Goal: Transaction & Acquisition: Register for event/course

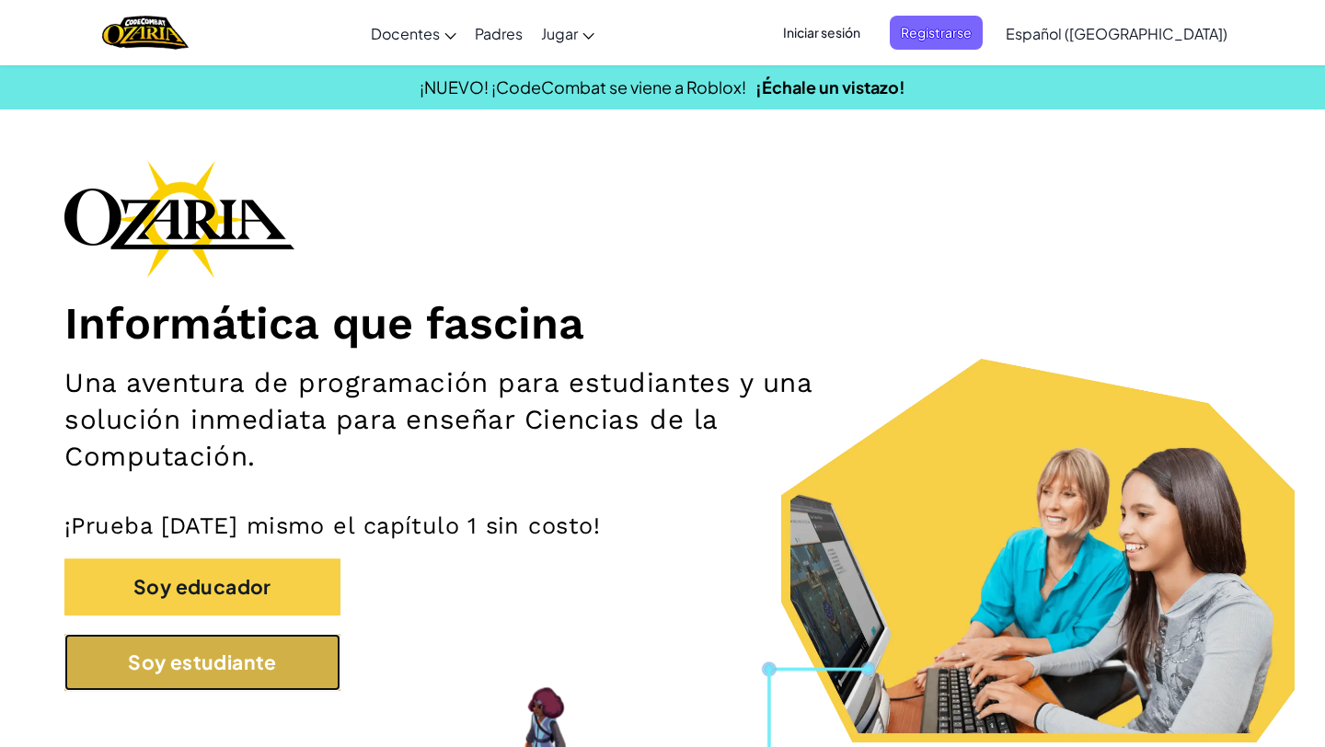
click at [212, 671] on button "Soy estudiante" at bounding box center [202, 662] width 276 height 57
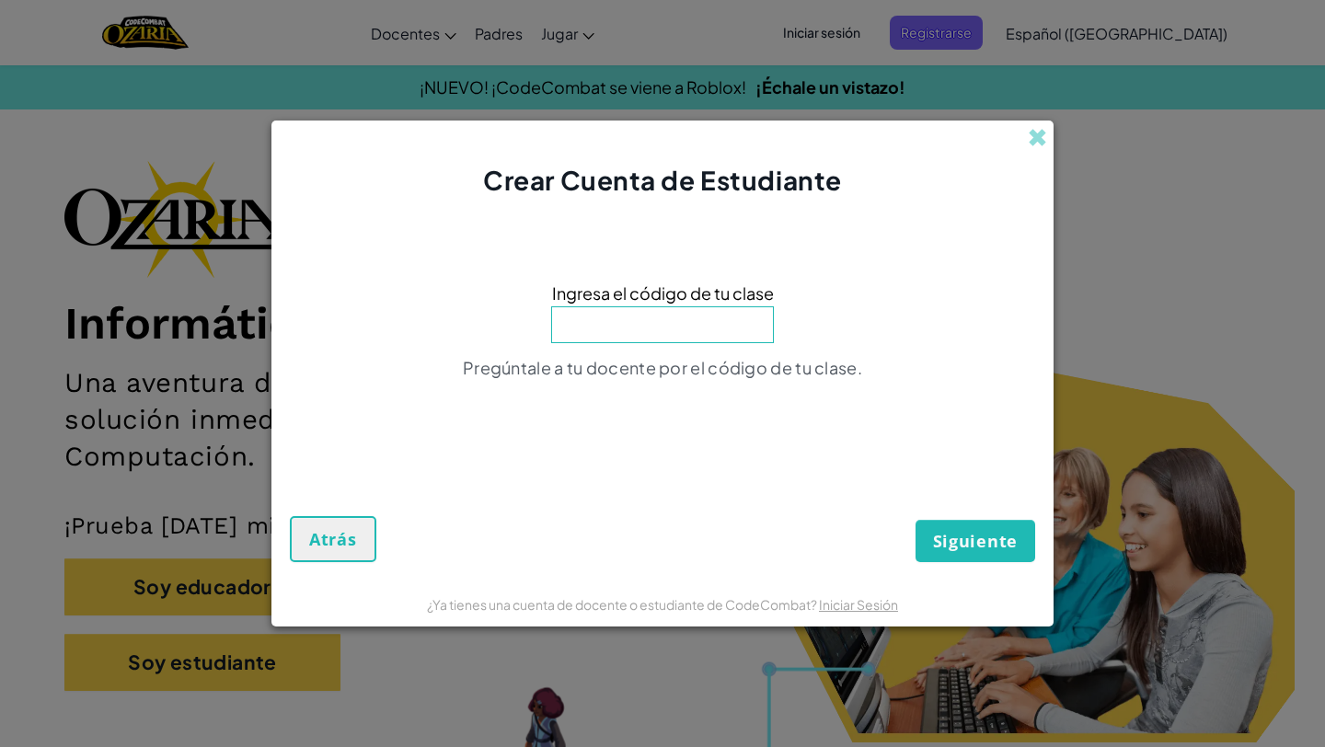
click at [681, 325] on input at bounding box center [662, 324] width 223 height 37
type input "MouthFoxSad"
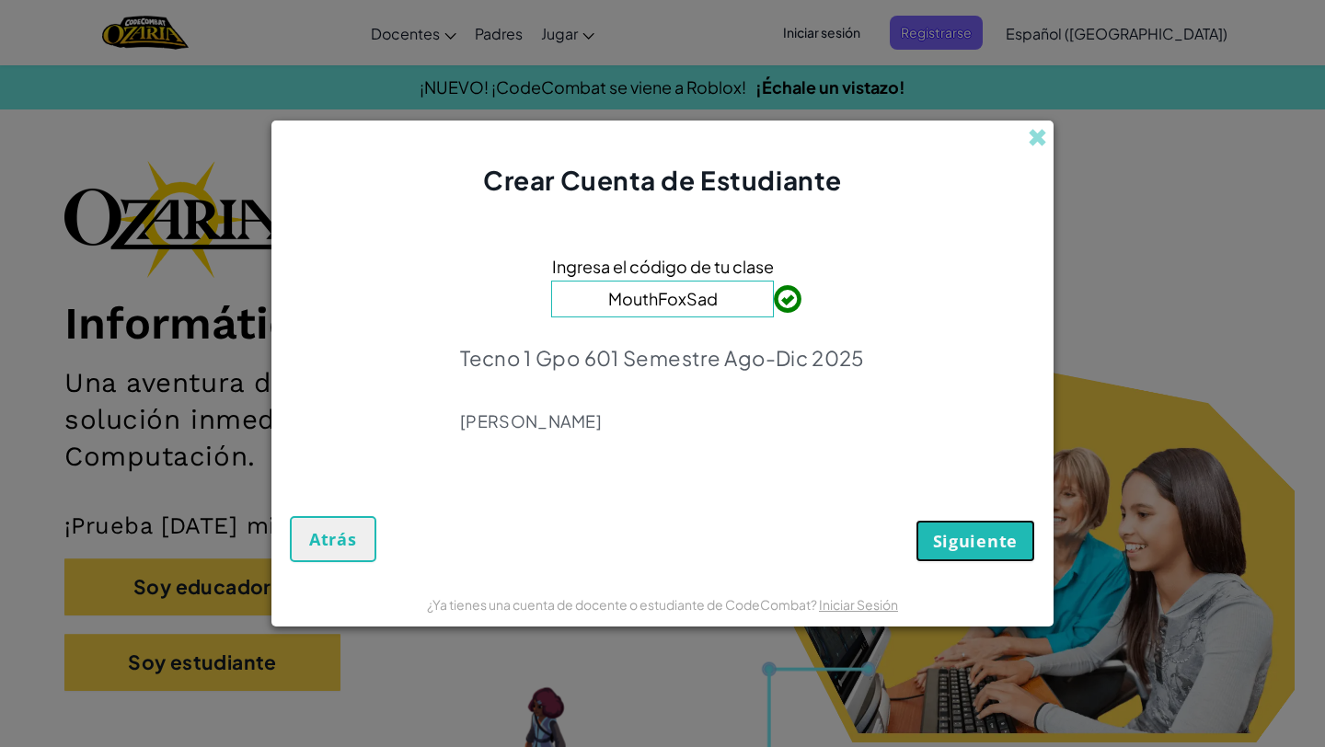
click at [978, 556] on button "Siguiente" at bounding box center [975, 541] width 120 height 42
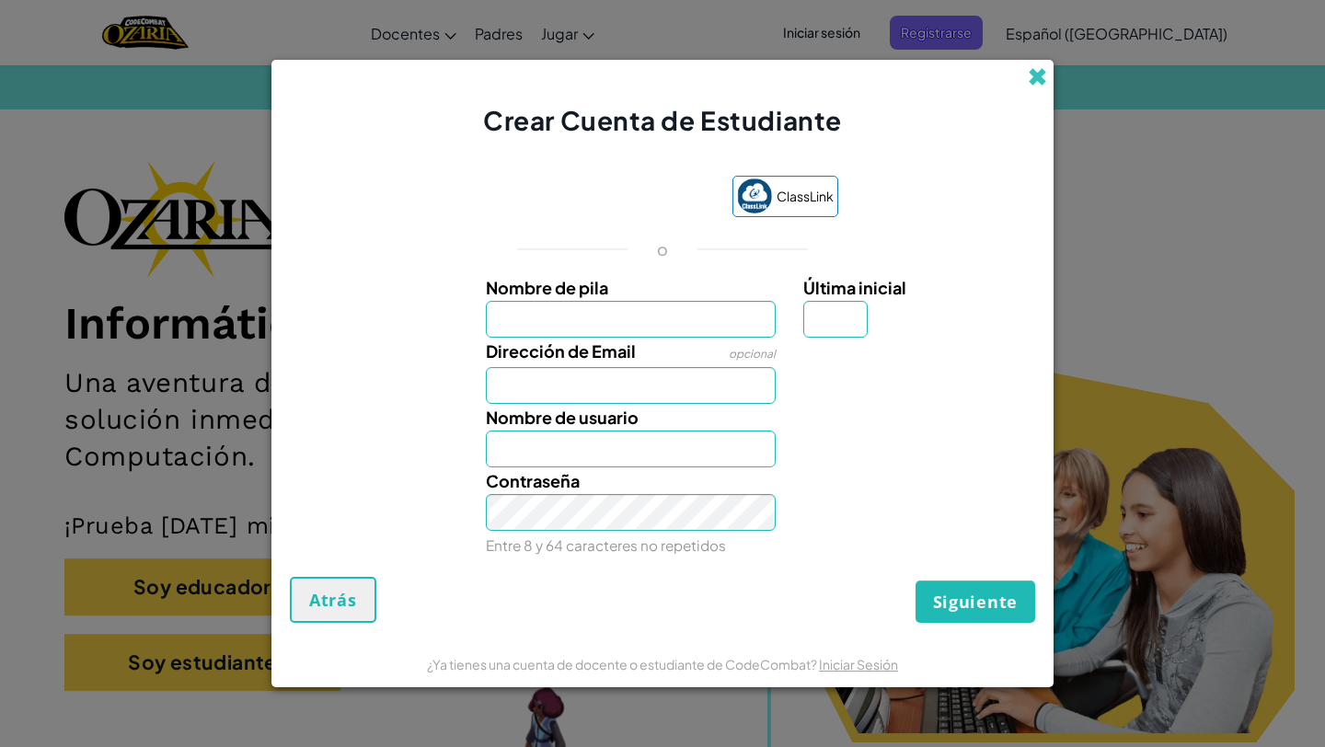
click at [1035, 84] on span at bounding box center [1036, 76] width 19 height 19
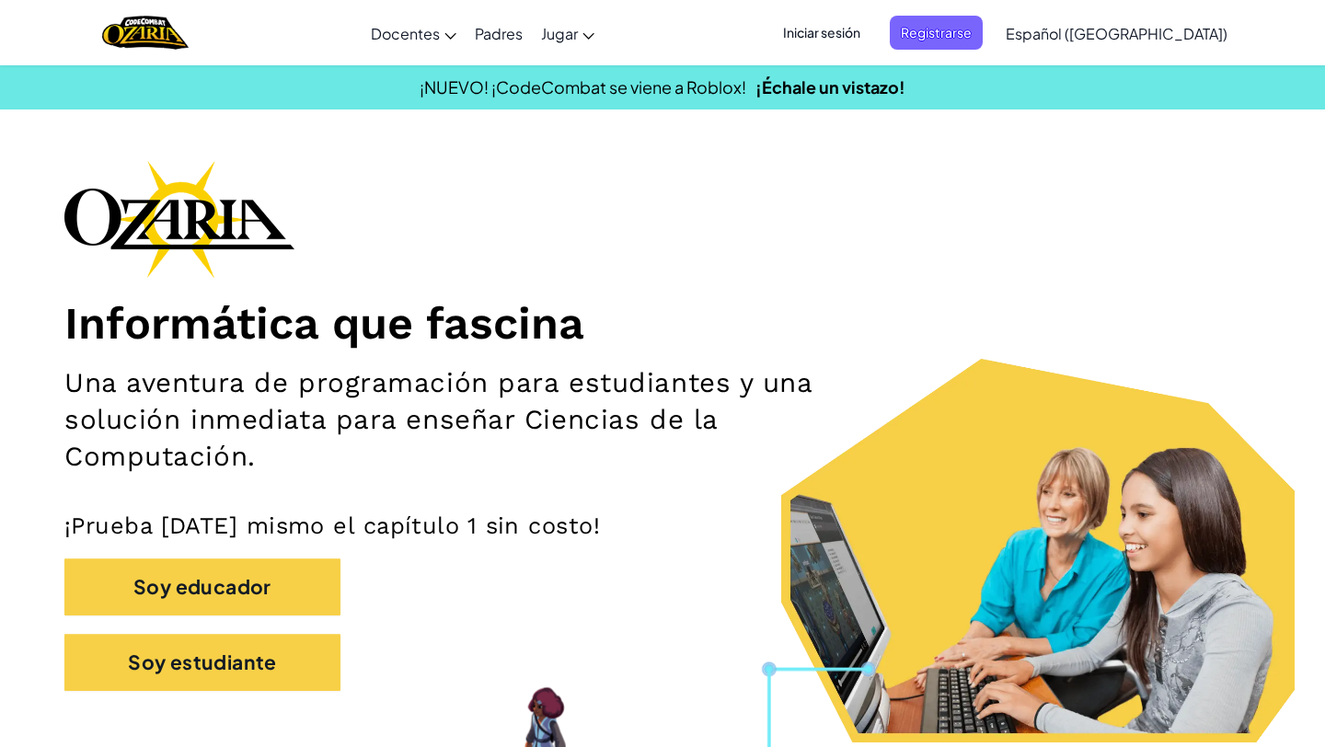
click at [871, 26] on span "Iniciar sesión" at bounding box center [821, 33] width 99 height 34
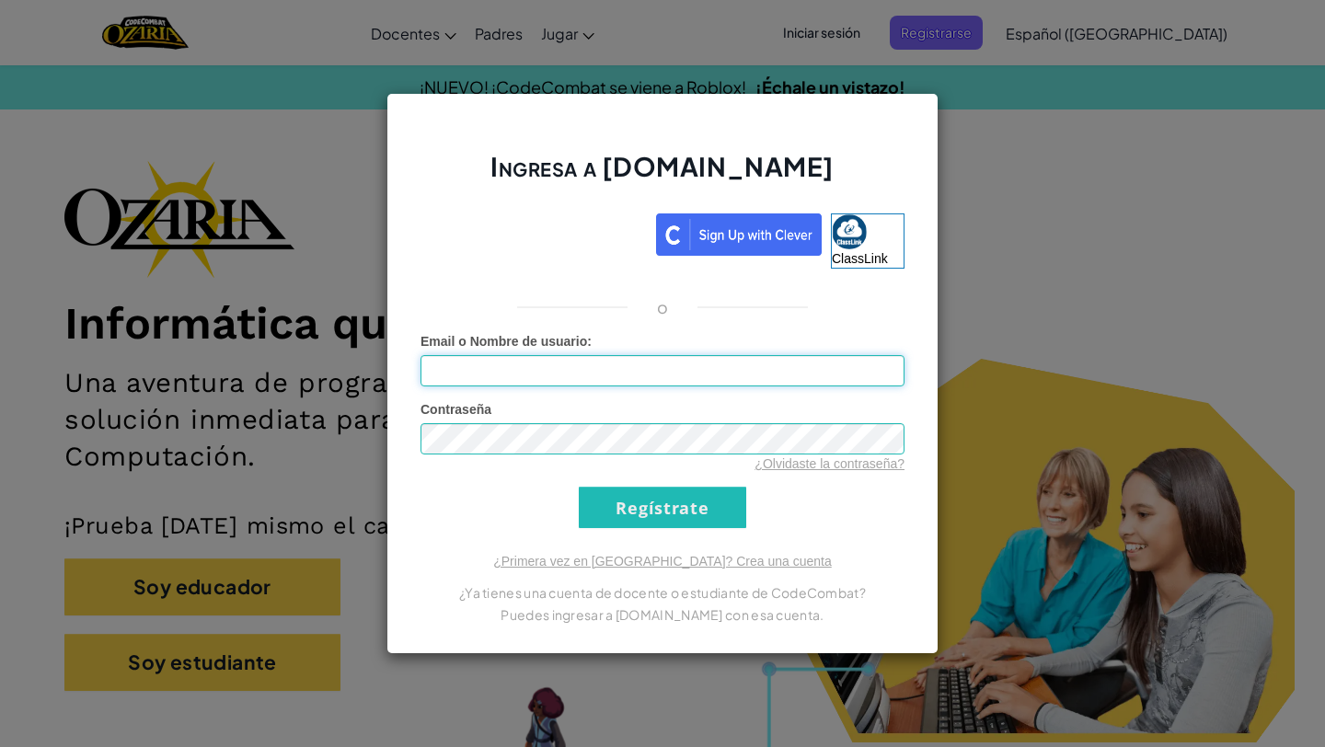
type input "Santiago.M10296007"
click at [670, 530] on div "Ingresa a [DOMAIN_NAME] ClassLink o Error desconocido. Email o Nombre de usuari…" at bounding box center [662, 373] width 552 height 561
click at [664, 521] on input "Regístrate" at bounding box center [662, 507] width 167 height 41
